Goal: Check status: Check status

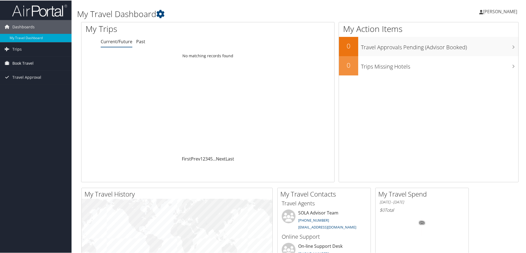
click at [28, 64] on span "Book Travel" at bounding box center [22, 63] width 21 height 14
click at [23, 81] on link "Book/Manage Online Trips" at bounding box center [36, 82] width 72 height 8
click at [29, 94] on span "Travel Approval" at bounding box center [26, 93] width 29 height 14
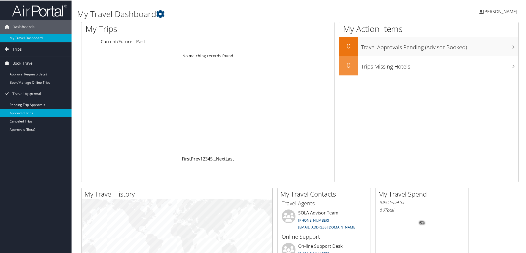
click at [31, 112] on link "Approved Trips" at bounding box center [36, 112] width 72 height 8
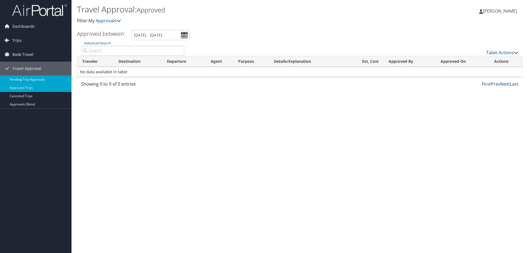
click at [29, 78] on link "Pending Trip Approvals" at bounding box center [36, 79] width 72 height 8
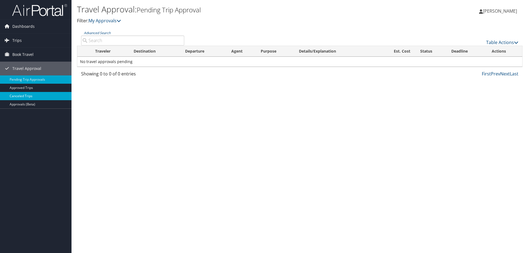
click at [25, 97] on link "Canceled Trips" at bounding box center [36, 96] width 72 height 8
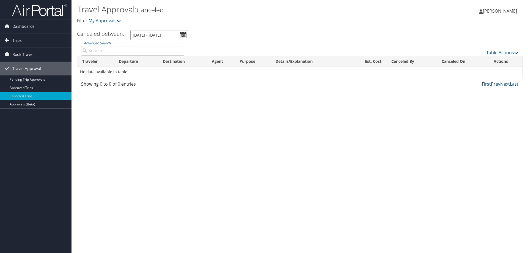
click at [186, 34] on input "[DATE] - [DATE]" at bounding box center [159, 35] width 58 height 10
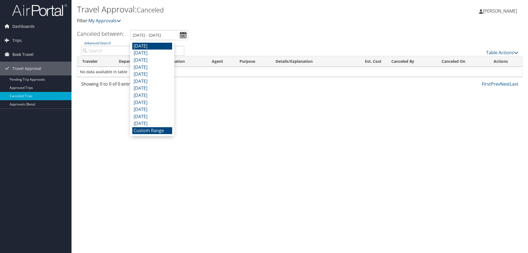
click at [141, 46] on li "[DATE]" at bounding box center [152, 46] width 40 height 7
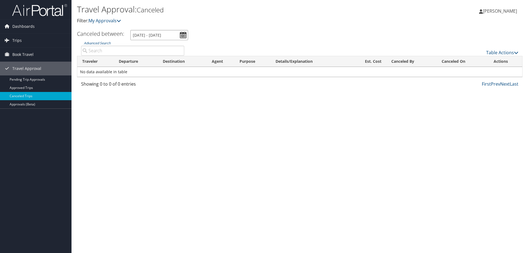
click at [182, 36] on input "7/1/2025 - 7/31/2025" at bounding box center [159, 35] width 58 height 10
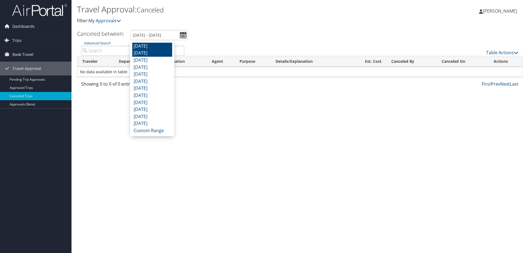
click at [156, 54] on li "[DATE]" at bounding box center [152, 53] width 40 height 7
type input "6/1/2025 - 6/30/2025"
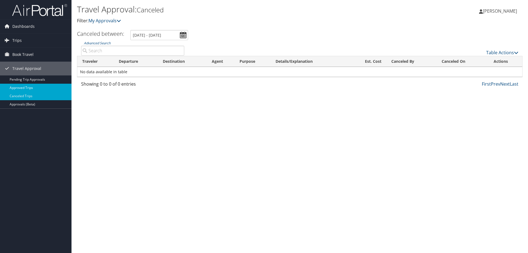
click at [19, 89] on link "Approved Trips" at bounding box center [36, 88] width 72 height 8
click at [185, 33] on input "[DATE] - [DATE]" at bounding box center [161, 35] width 58 height 10
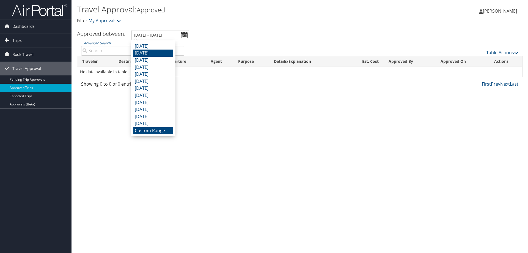
click at [148, 53] on li "[DATE]" at bounding box center [153, 53] width 40 height 7
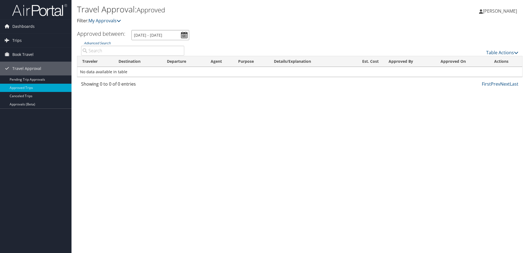
click at [185, 34] on input "6/1/2025 - 6/30/2025" at bounding box center [161, 35] width 58 height 10
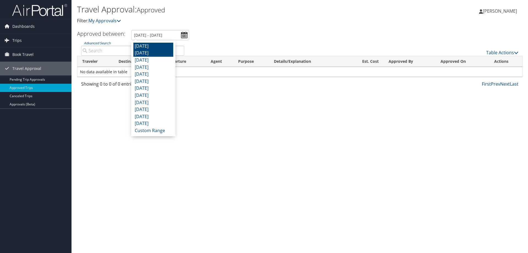
click at [153, 46] on li "[DATE]" at bounding box center [153, 46] width 40 height 7
type input "7/1/2025 - 7/31/2025"
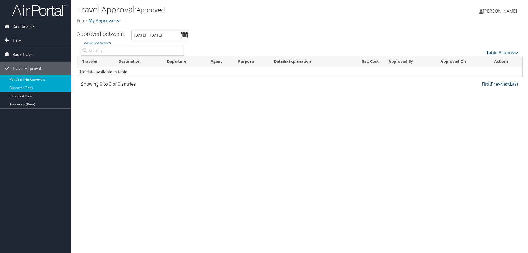
click at [27, 78] on link "Pending Trip Approvals" at bounding box center [36, 79] width 72 height 8
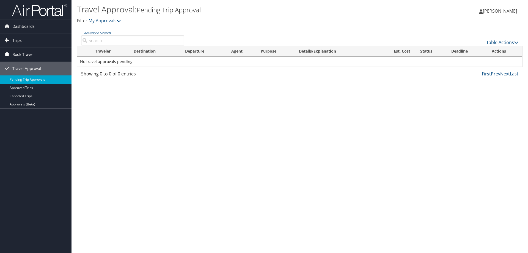
click at [19, 52] on span "Book Travel" at bounding box center [22, 55] width 21 height 14
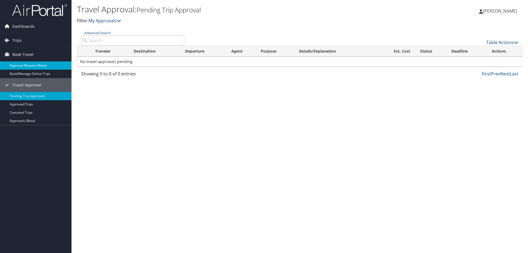
click at [20, 67] on link "Approval Request (Beta)" at bounding box center [36, 65] width 72 height 8
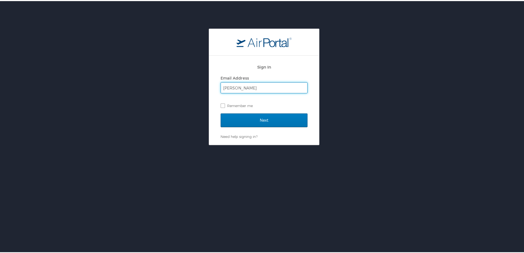
type input "[PERSON_NAME][EMAIL_ADDRESS][PERSON_NAME][DOMAIN_NAME]"
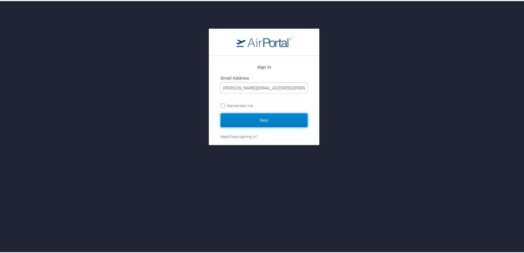
click at [263, 118] on input "Next" at bounding box center [264, 119] width 87 height 14
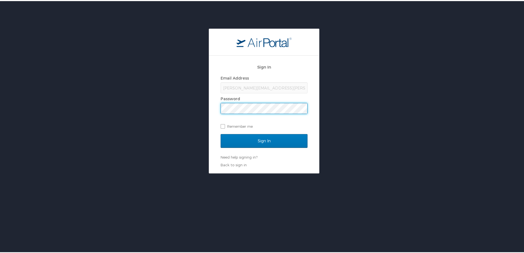
click at [221, 133] on input "Sign In" at bounding box center [264, 140] width 87 height 14
